Goal: Information Seeking & Learning: Learn about a topic

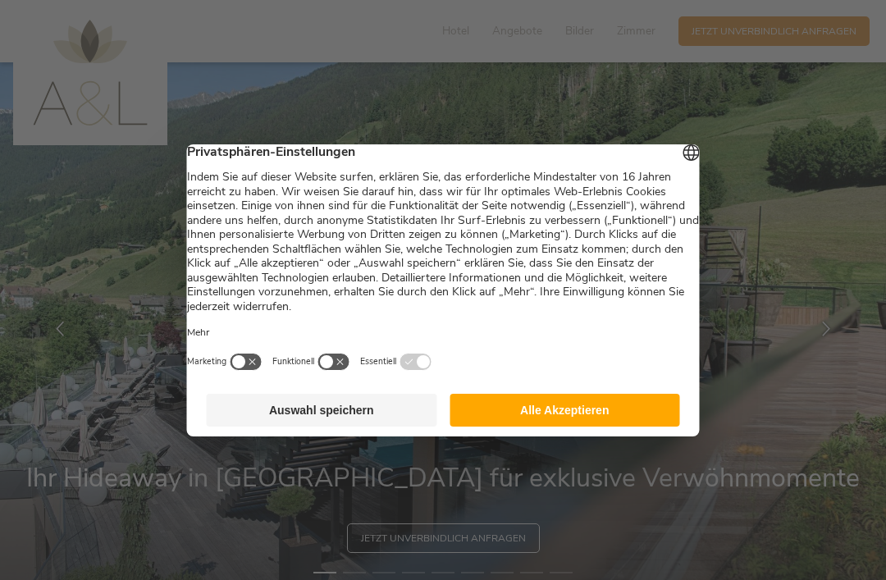
click at [630, 412] on button "Alle Akzeptieren" at bounding box center [564, 410] width 230 height 33
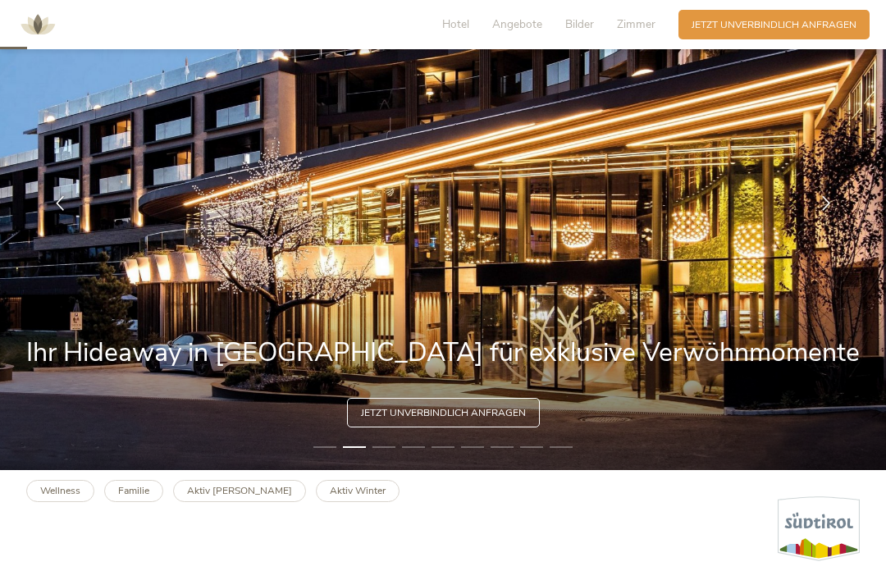
scroll to position [130, 0]
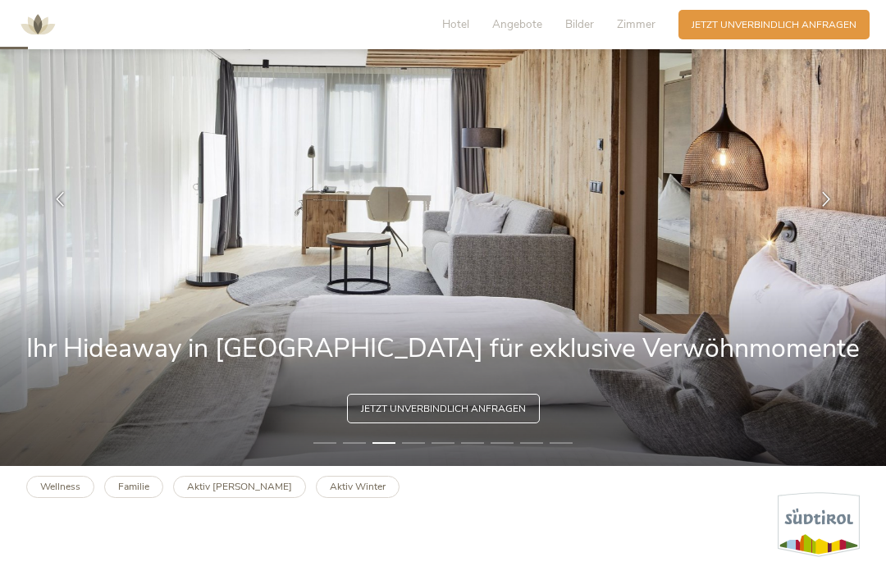
click at [129, 493] on b "Familie" at bounding box center [133, 486] width 31 height 13
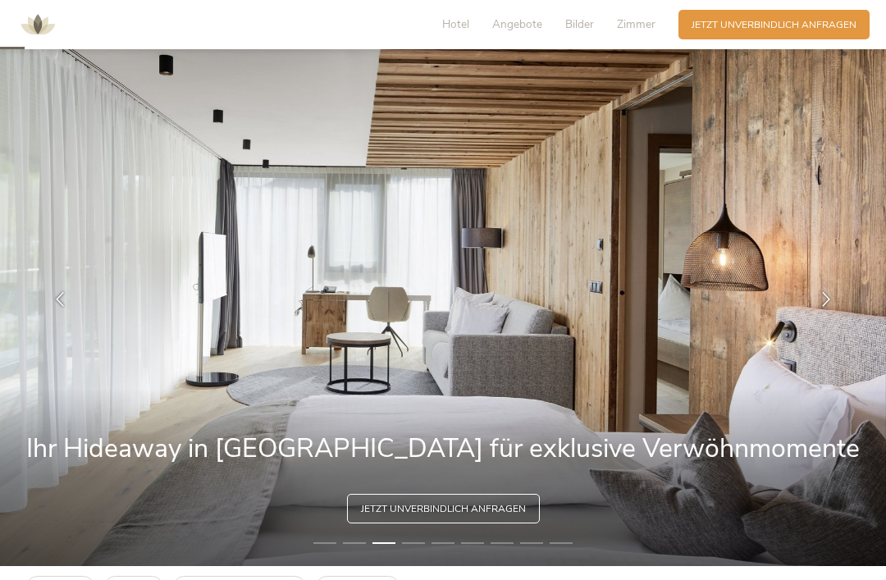
scroll to position [0, 0]
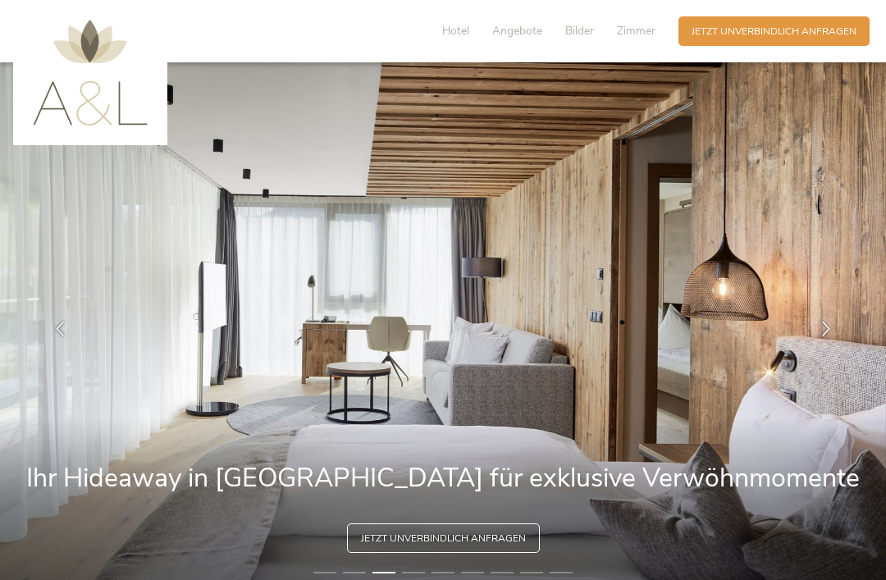
click at [519, 35] on span "Angebote" at bounding box center [517, 31] width 50 height 16
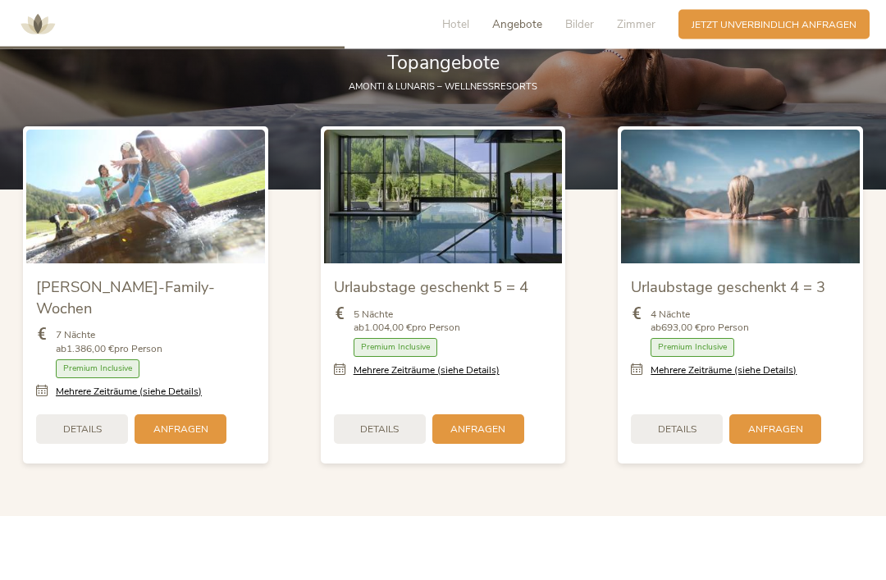
scroll to position [1593, 0]
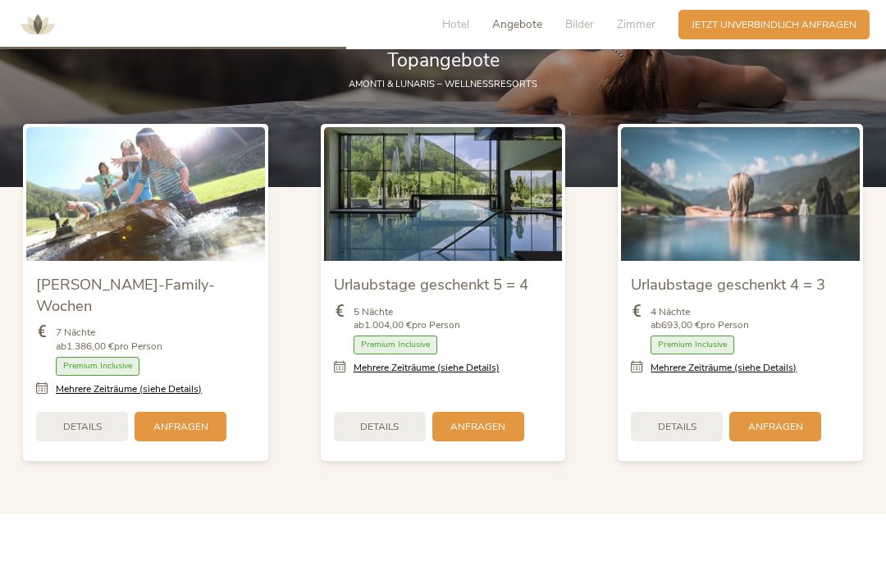
click at [351, 441] on div "Details" at bounding box center [380, 427] width 92 height 30
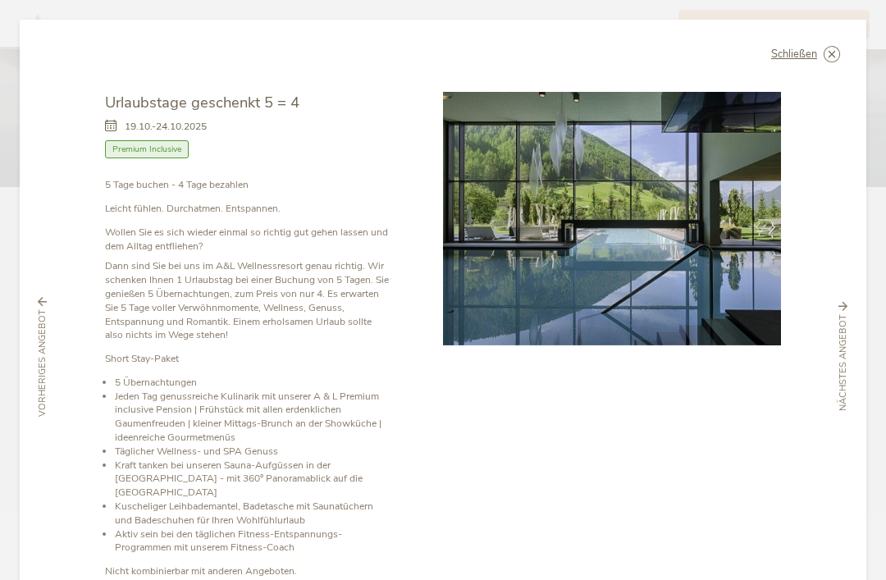
scroll to position [0, 0]
click at [840, 45] on div "Schließen Urlaubstage geschenkt 5 = 4 19.10.-24.10.2025 Halbpension" at bounding box center [443, 357] width 846 height 675
click at [0, 0] on icon at bounding box center [0, 0] width 0 height 0
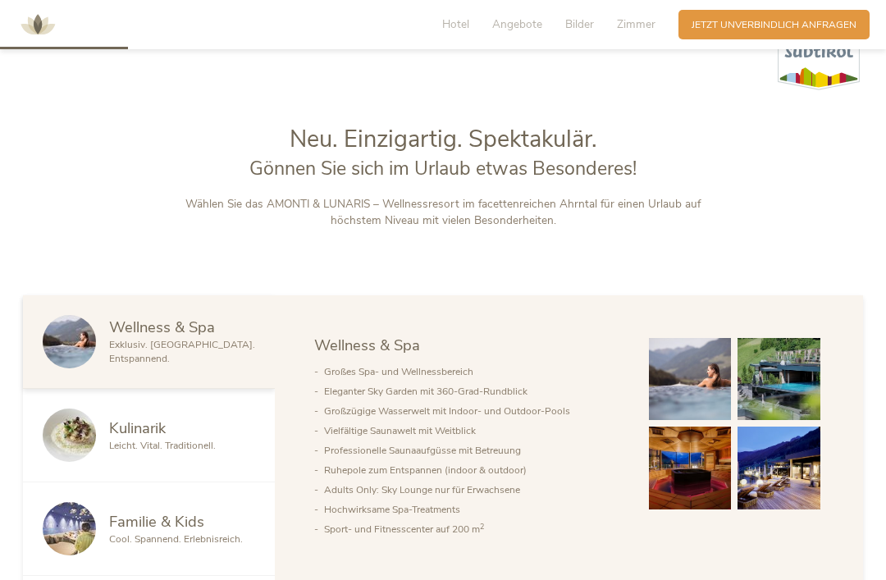
scroll to position [595, 0]
click at [645, 19] on span "Zimmer" at bounding box center [636, 24] width 39 height 16
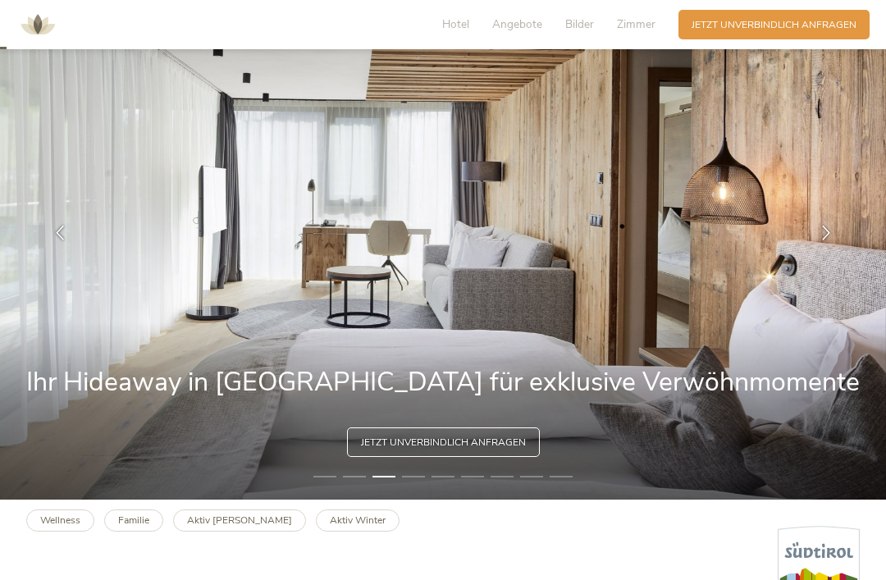
scroll to position [0, 0]
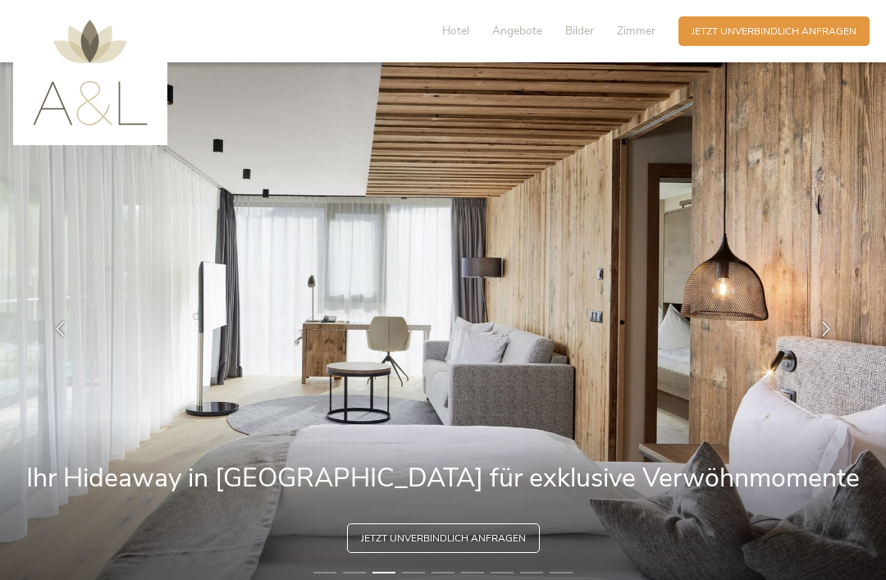
click at [634, 25] on span "Zimmer" at bounding box center [636, 31] width 39 height 16
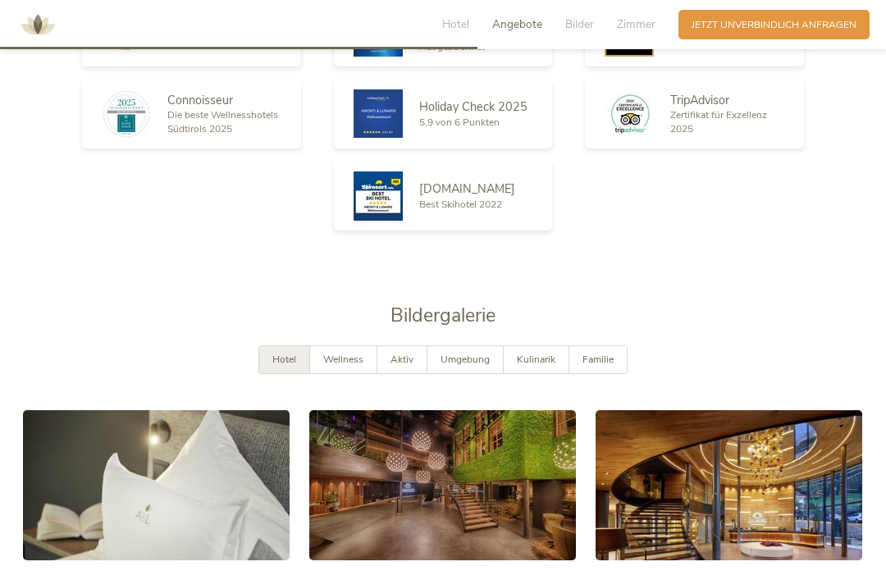
scroll to position [2227, 0]
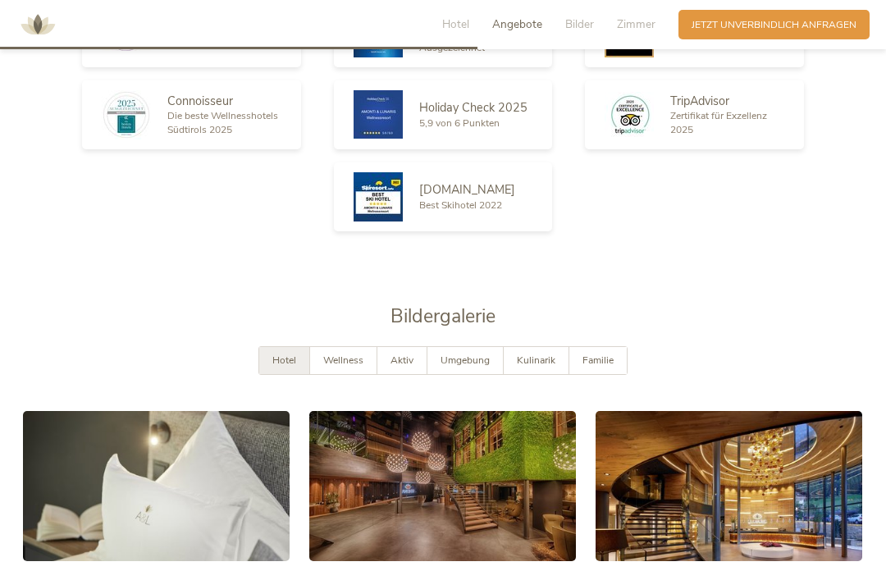
click at [582, 374] on div "Familie" at bounding box center [597, 360] width 57 height 27
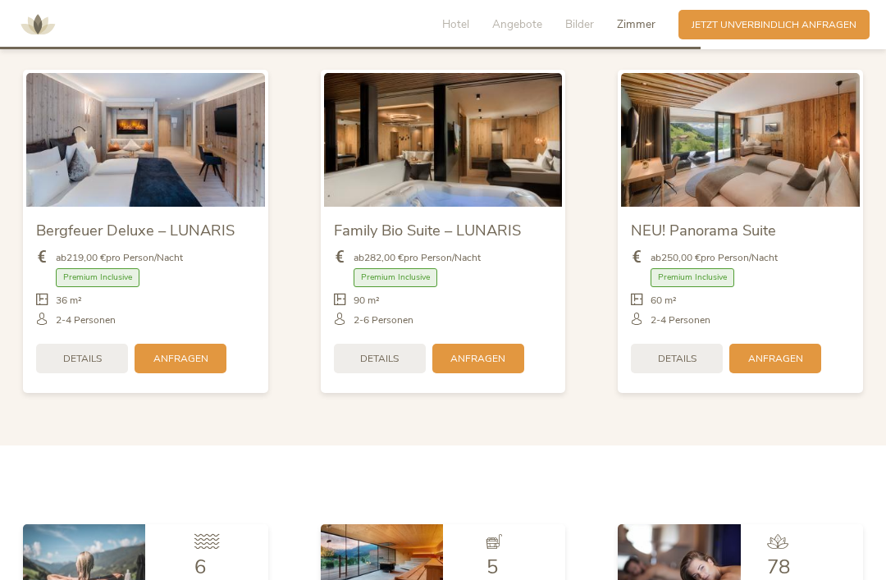
scroll to position [3268, 0]
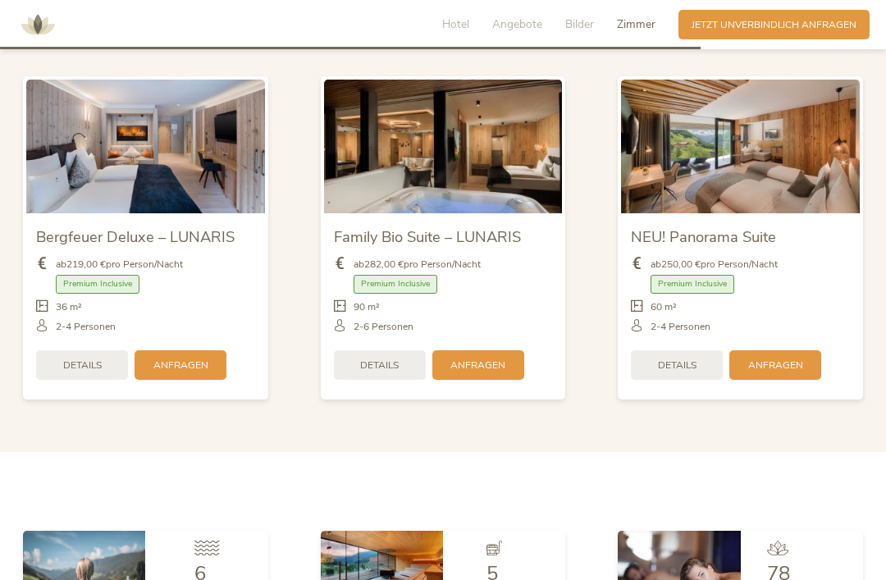
click at [377, 370] on span "Details" at bounding box center [379, 365] width 39 height 14
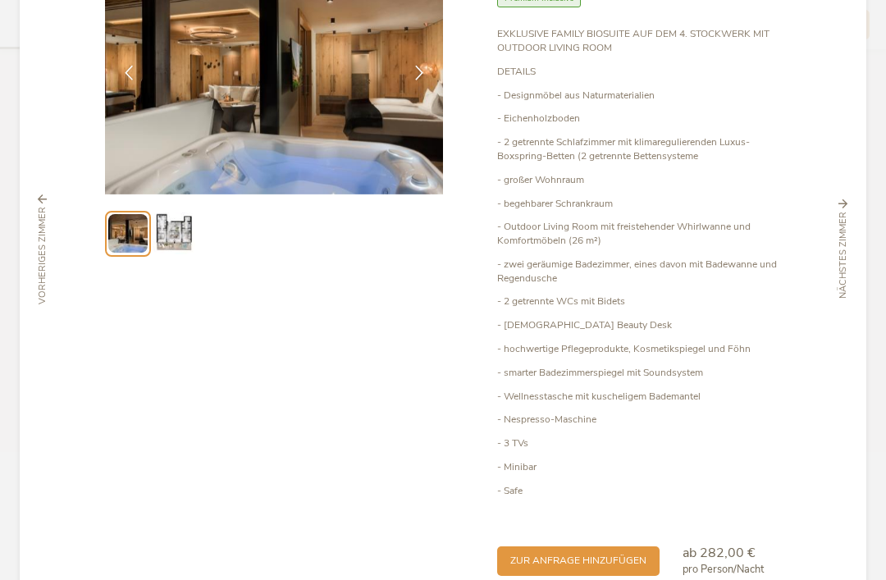
scroll to position [150, 0]
click at [739, 563] on span "pro Person/Nacht" at bounding box center [722, 570] width 81 height 15
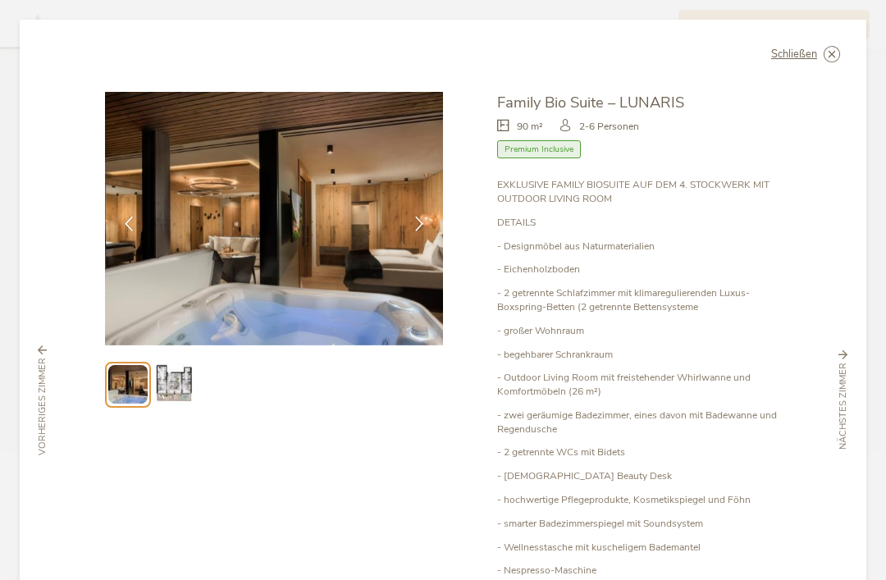
scroll to position [0, 0]
click at [523, 140] on span "Premium Inclusive" at bounding box center [539, 149] width 84 height 19
click at [507, 140] on span "Premium Inclusive" at bounding box center [539, 149] width 84 height 19
click at [0, 0] on icon at bounding box center [0, 0] width 0 height 0
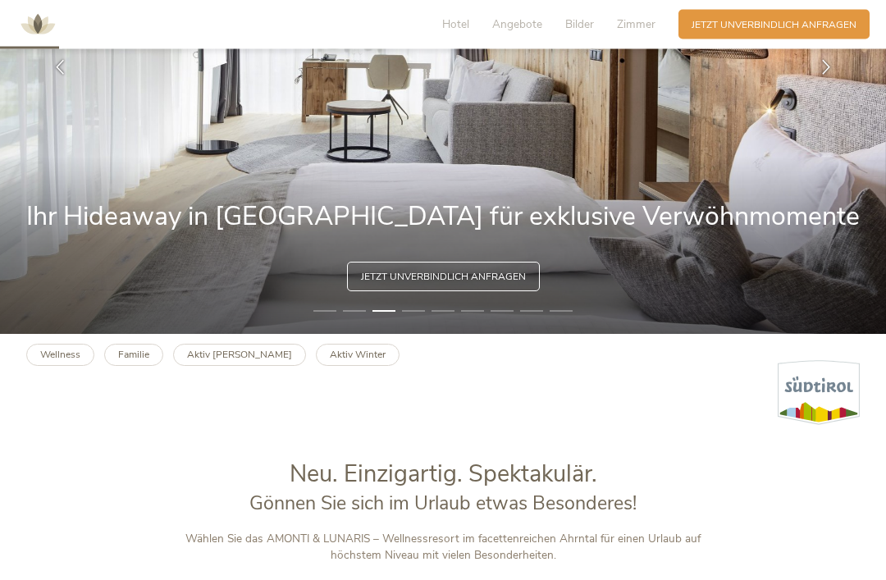
scroll to position [289, 0]
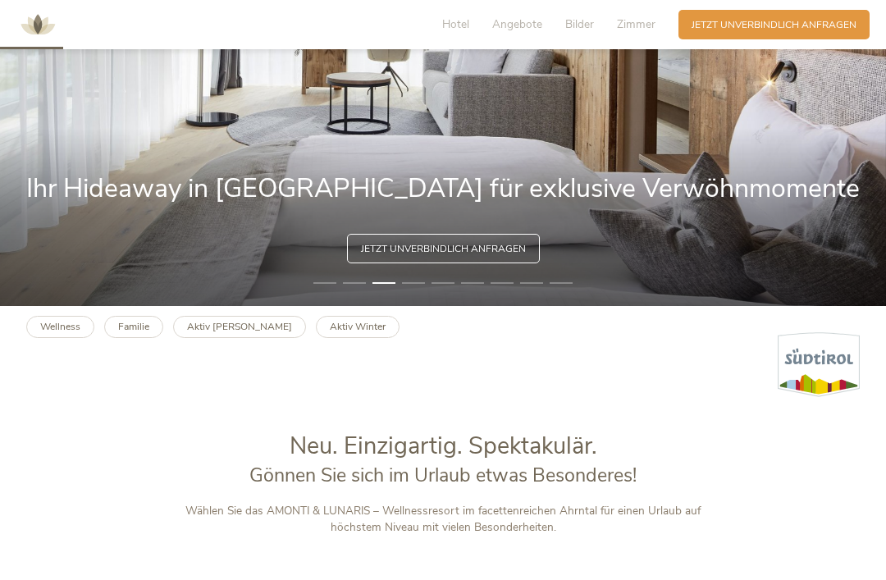
click at [221, 333] on b "Aktiv Sommer" at bounding box center [239, 326] width 105 height 13
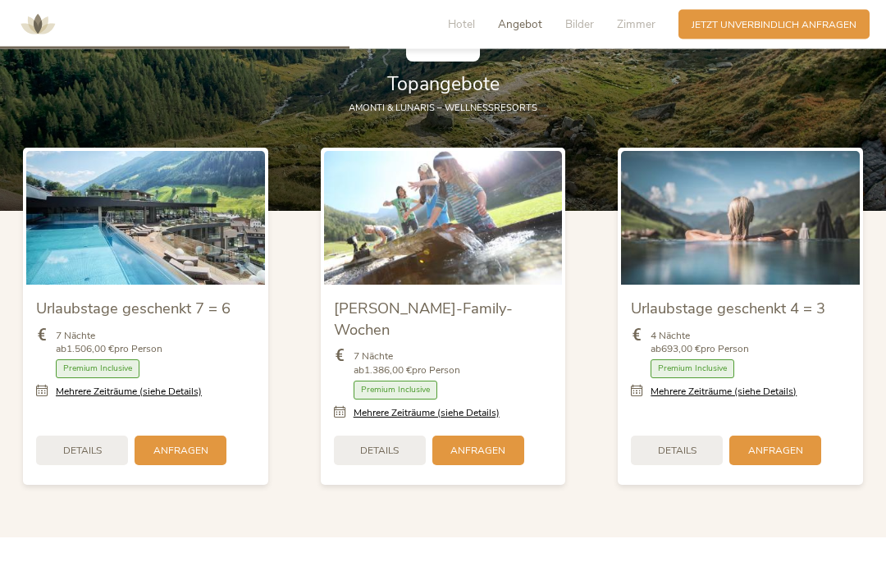
scroll to position [1569, 0]
click at [388, 272] on img at bounding box center [443, 218] width 239 height 134
click at [356, 449] on div "Details" at bounding box center [380, 450] width 92 height 30
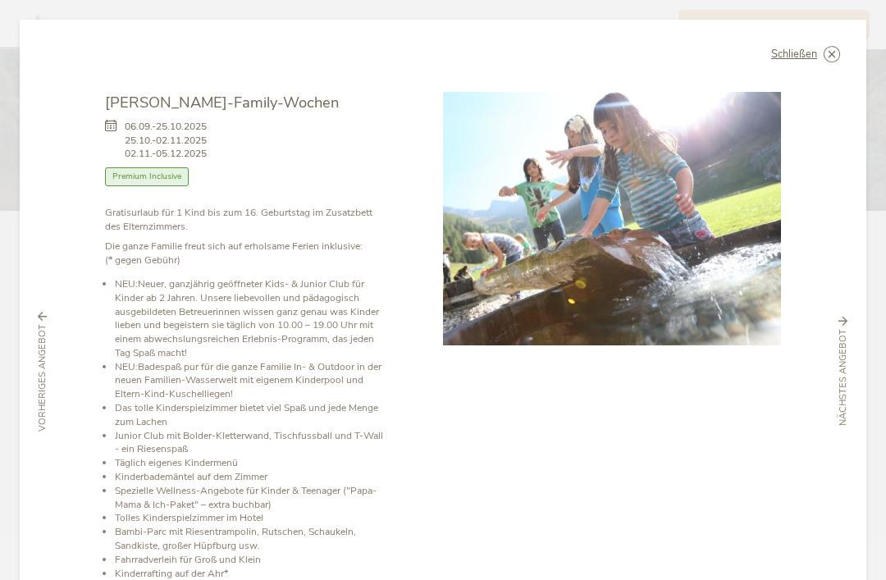
scroll to position [0, 0]
click at [0, 0] on icon at bounding box center [0, 0] width 0 height 0
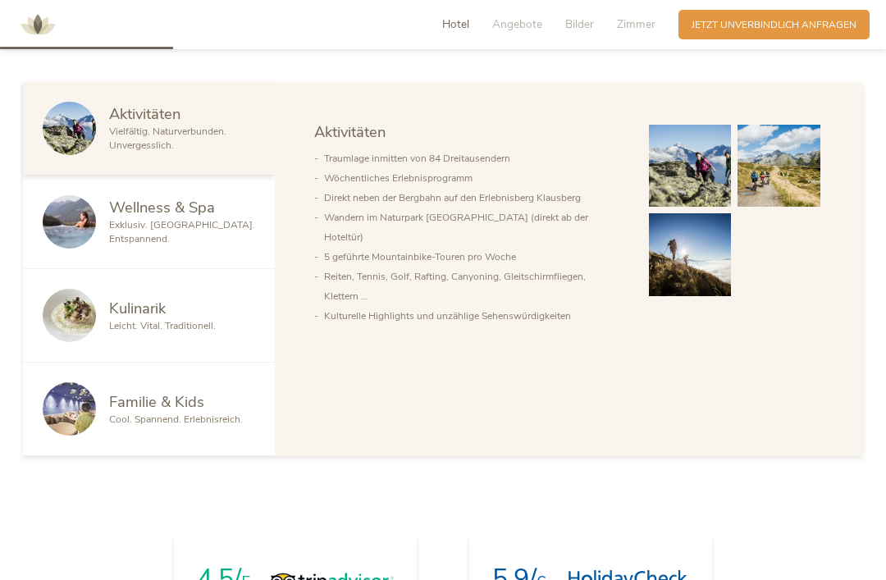
scroll to position [810, 0]
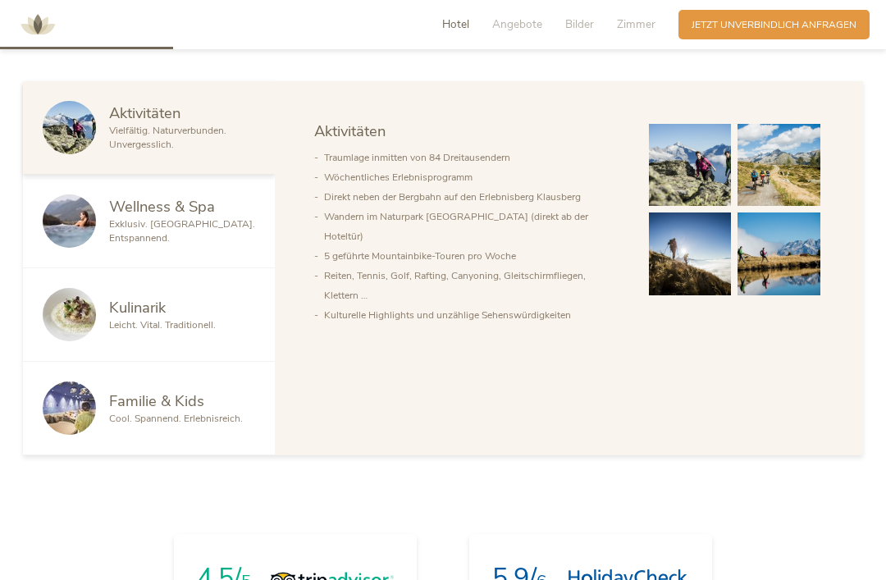
click at [625, 20] on span "Zimmer" at bounding box center [636, 24] width 39 height 16
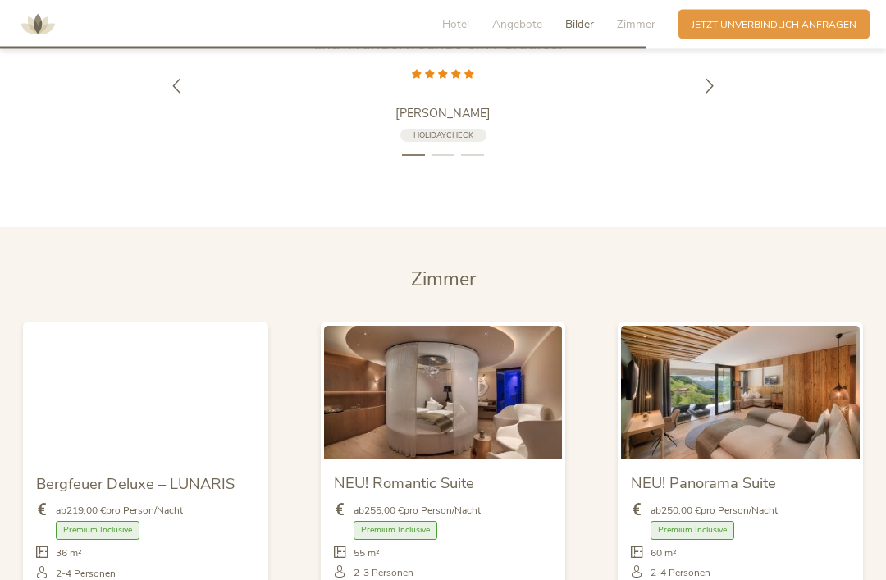
scroll to position [3009, 0]
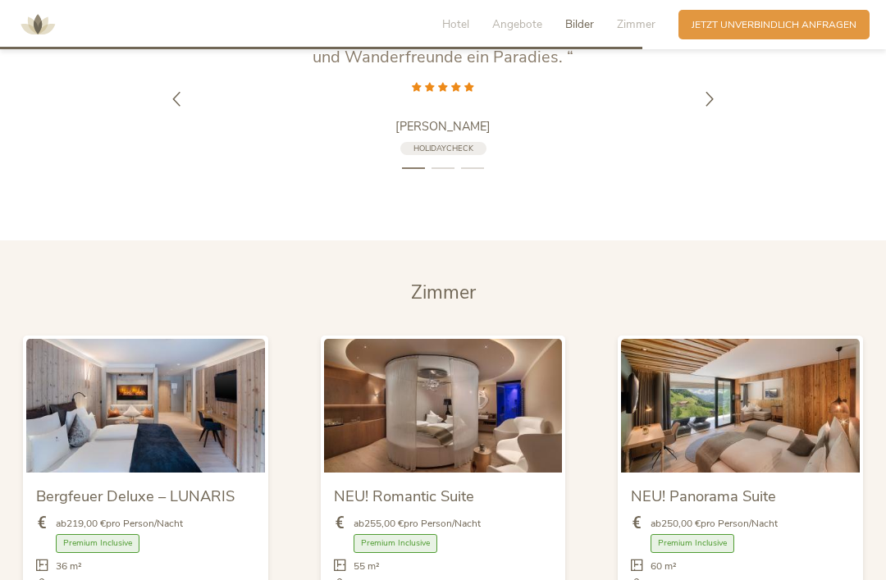
click at [712, 99] on icon at bounding box center [709, 98] width 15 height 15
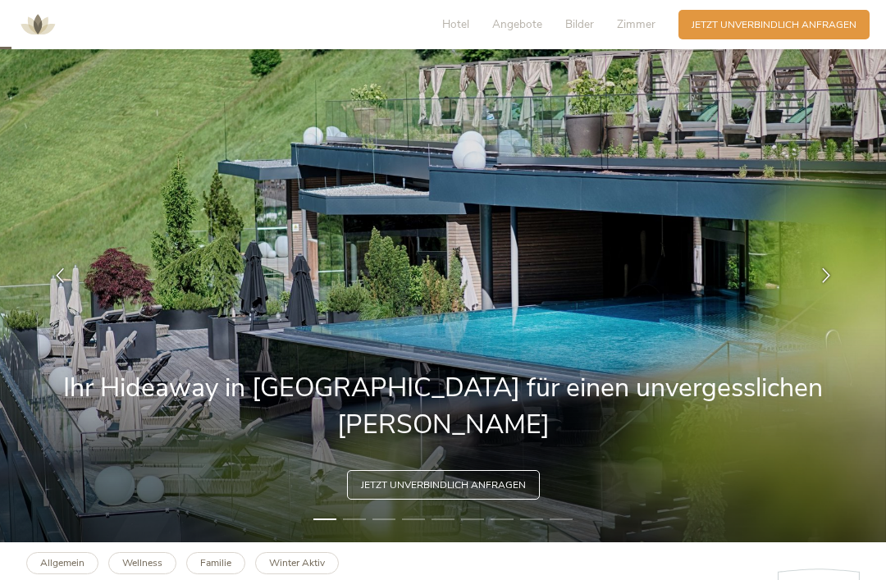
scroll to position [0, 0]
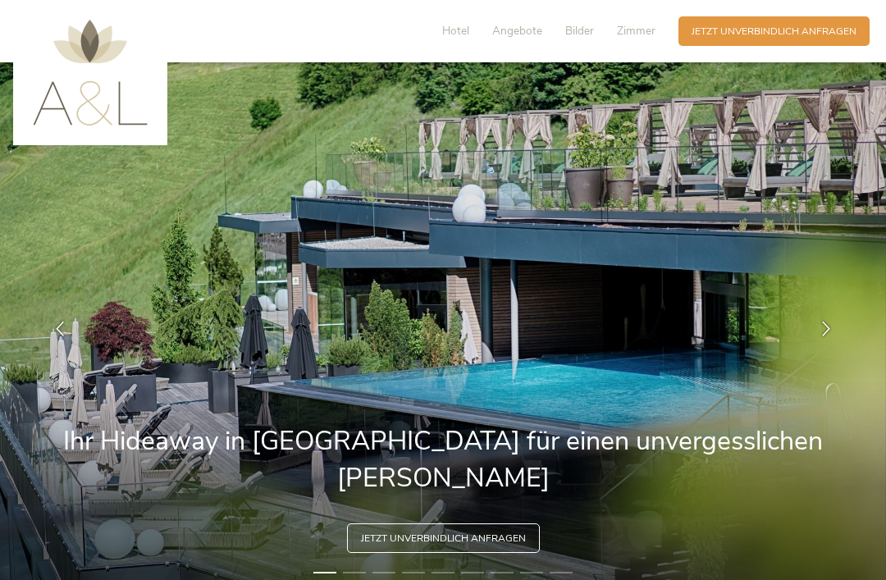
click at [635, 30] on span "Zimmer" at bounding box center [636, 31] width 39 height 16
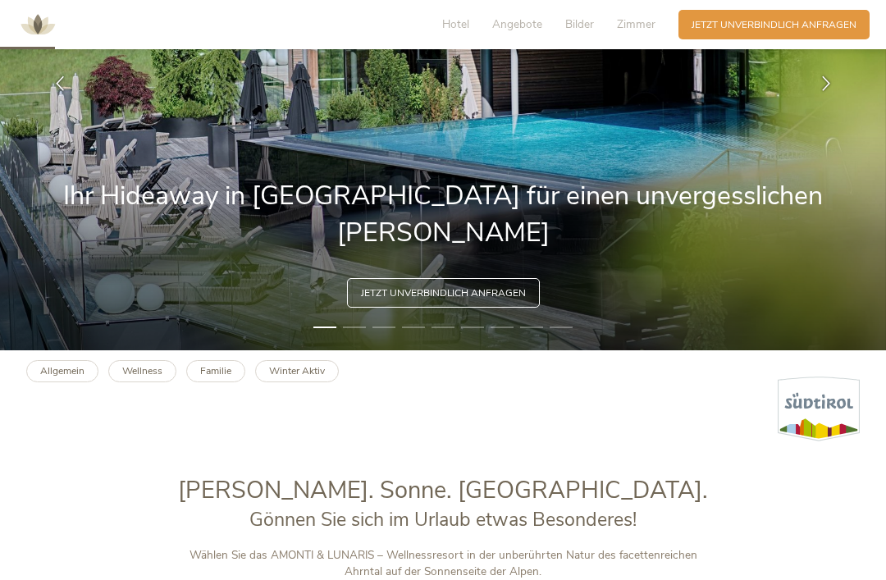
scroll to position [268, 0]
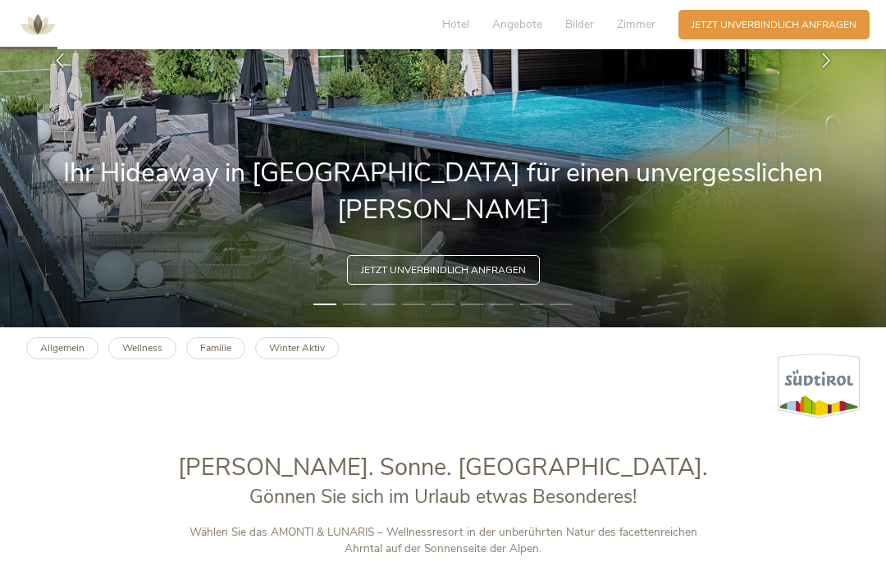
click at [212, 354] on b "Familie" at bounding box center [215, 347] width 31 height 13
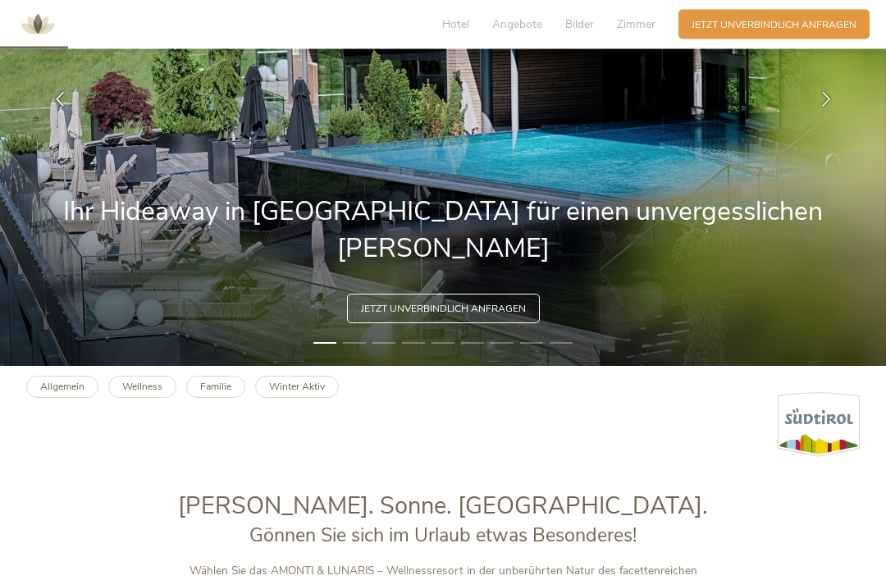
scroll to position [0, 0]
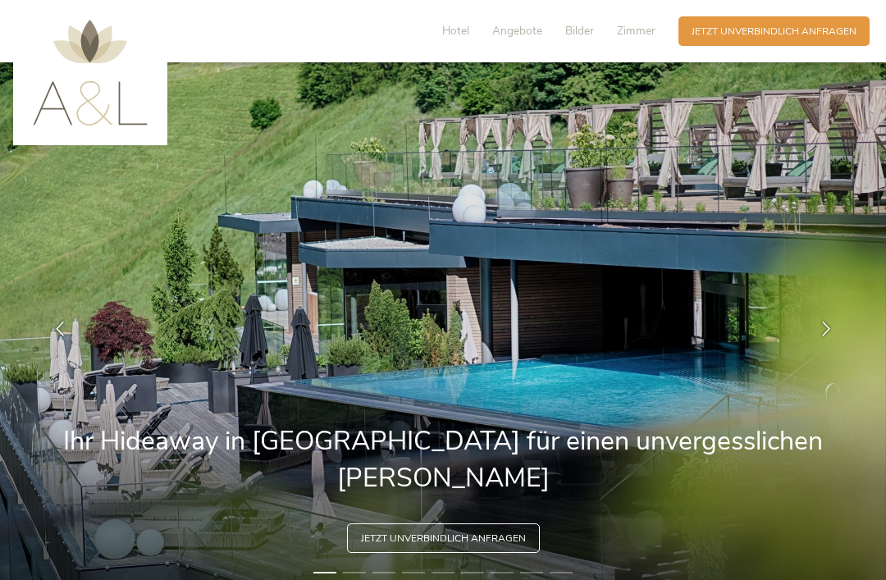
click at [456, 38] on span "Hotel" at bounding box center [455, 31] width 27 height 16
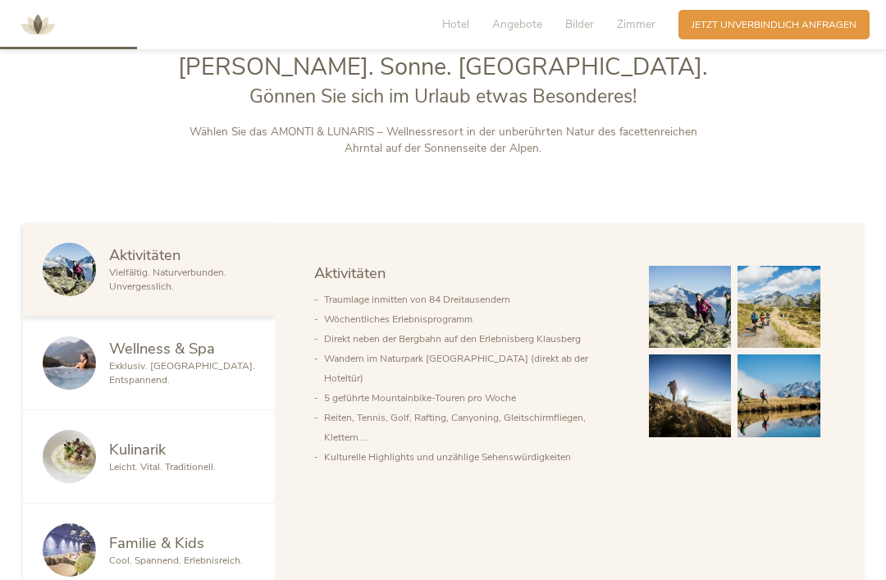
scroll to position [690, 0]
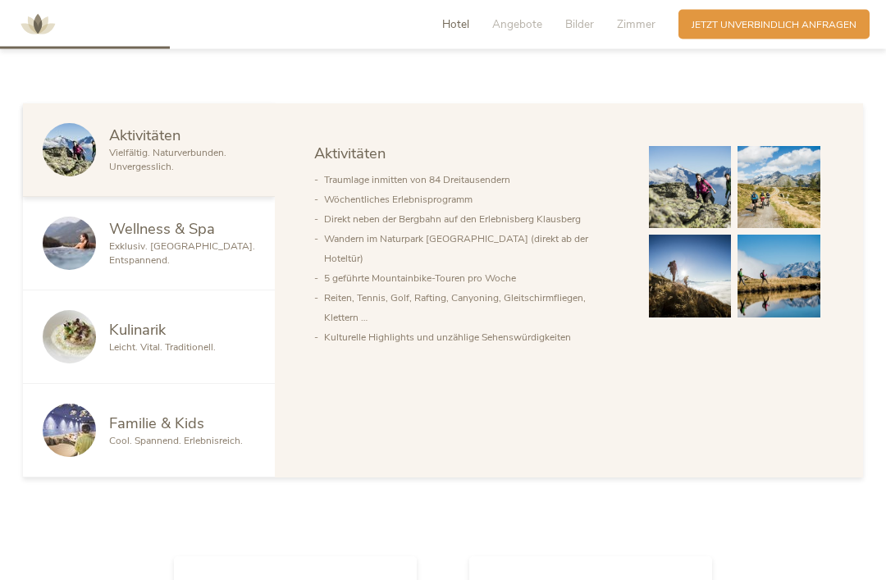
click at [80, 364] on img at bounding box center [69, 337] width 53 height 53
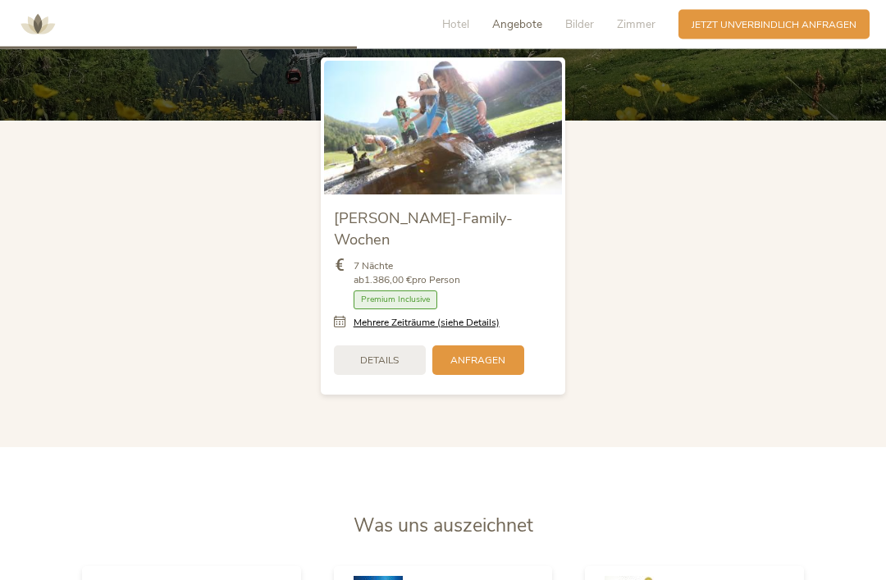
scroll to position [1660, 0]
click at [373, 366] on span "Details" at bounding box center [379, 360] width 39 height 14
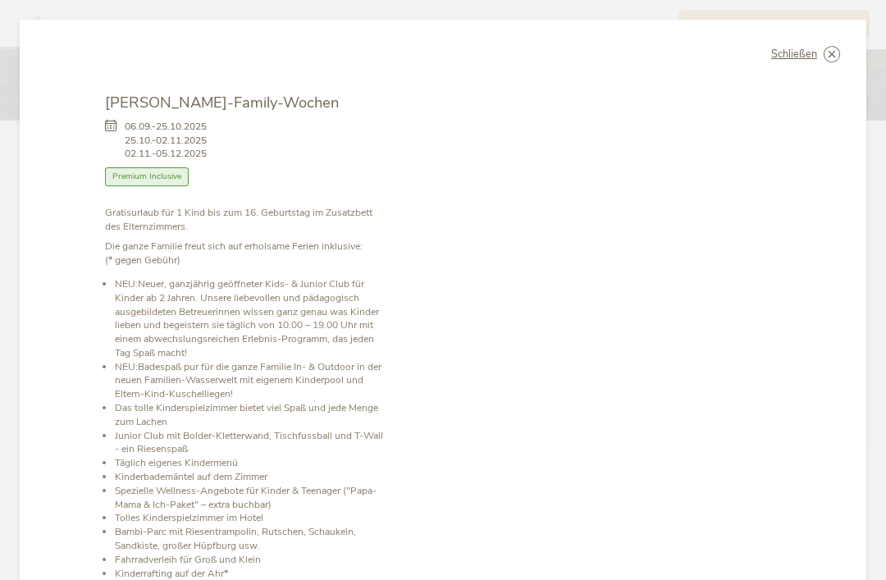
scroll to position [0, 0]
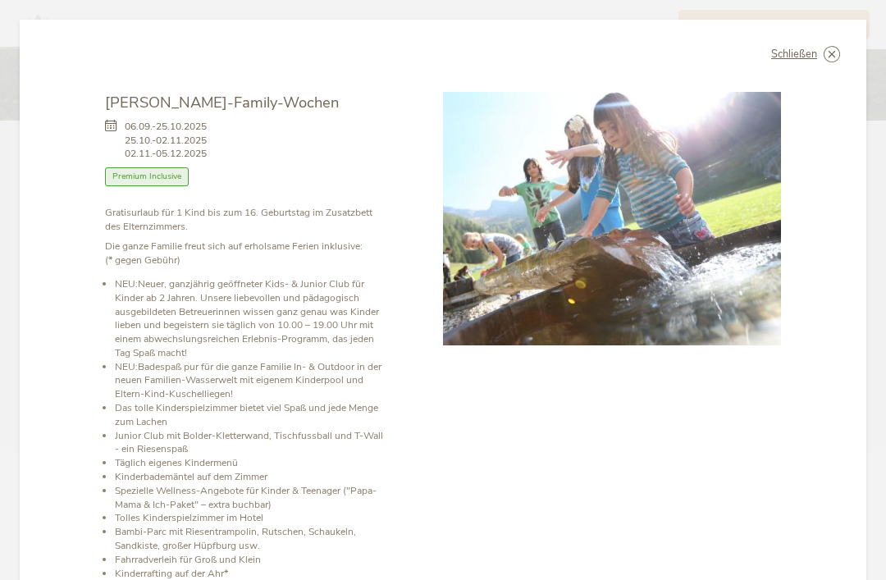
click at [0, 0] on icon at bounding box center [0, 0] width 0 height 0
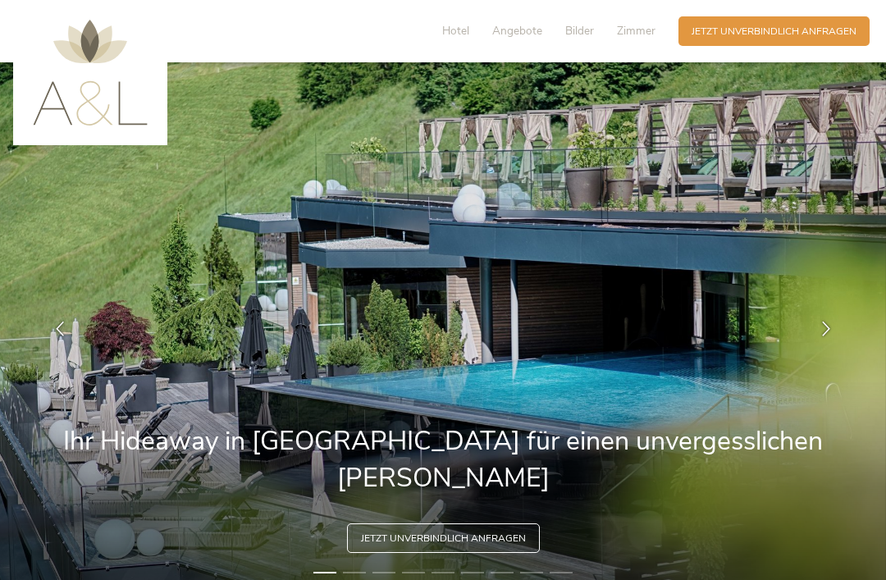
click at [527, 30] on span "Angebote" at bounding box center [517, 31] width 50 height 16
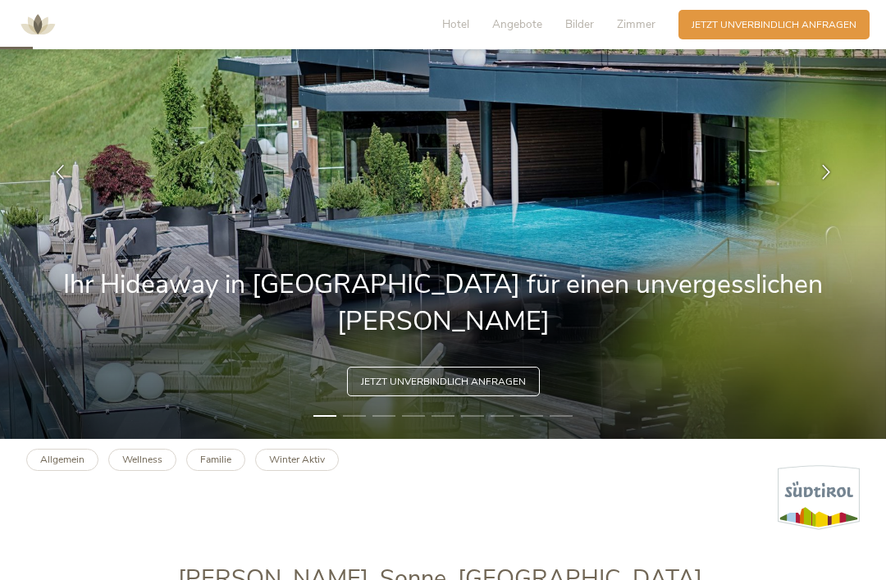
scroll to position [155, 0]
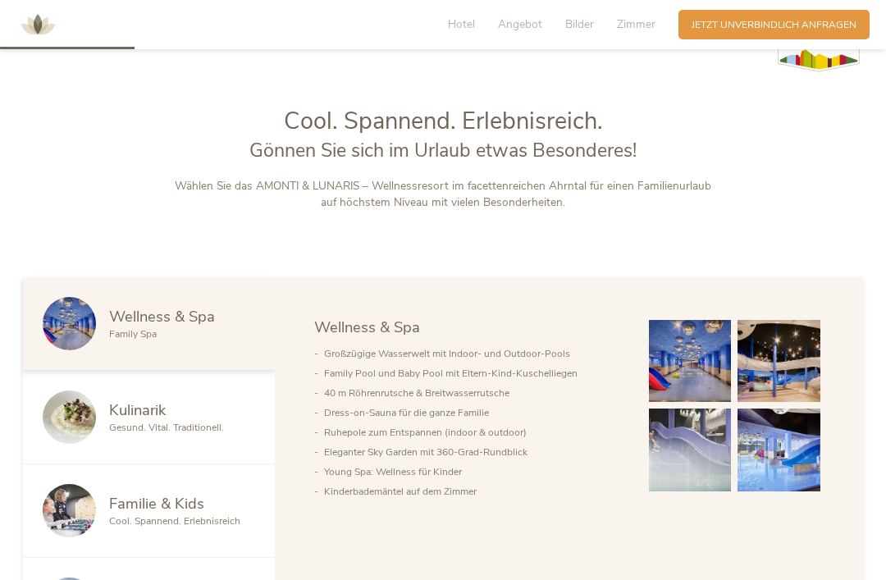
click at [640, 18] on span "Zimmer" at bounding box center [636, 24] width 39 height 16
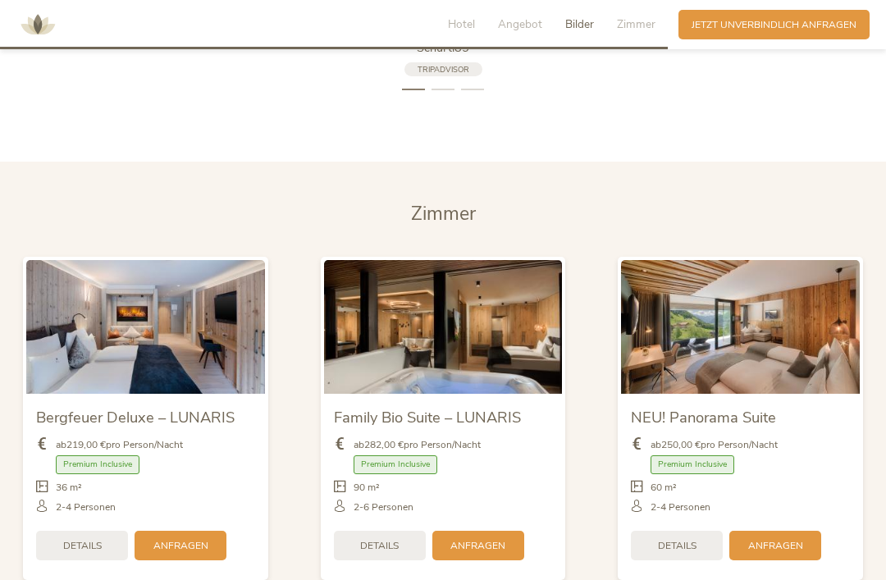
scroll to position [3201, 0]
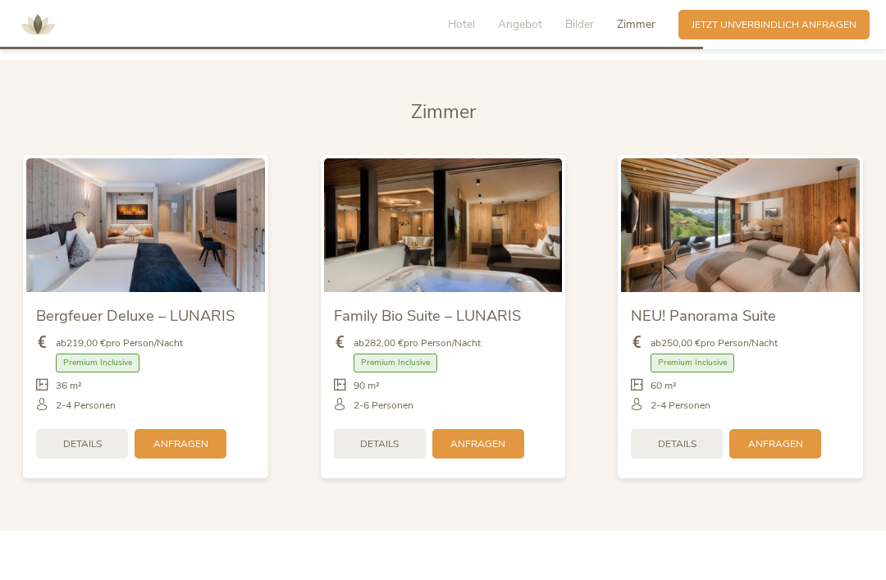
click at [353, 458] on div "Details" at bounding box center [380, 444] width 92 height 30
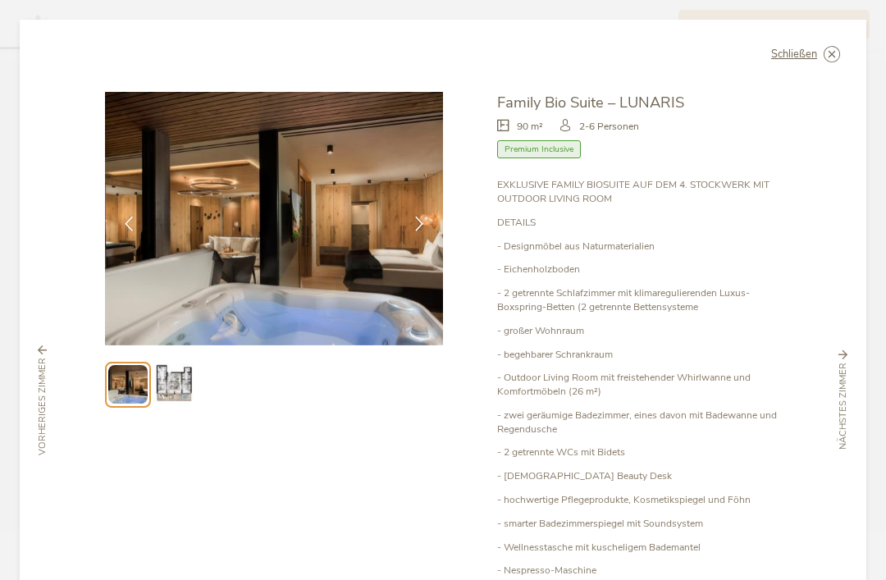
scroll to position [0, 0]
